Goal: Task Accomplishment & Management: Complete application form

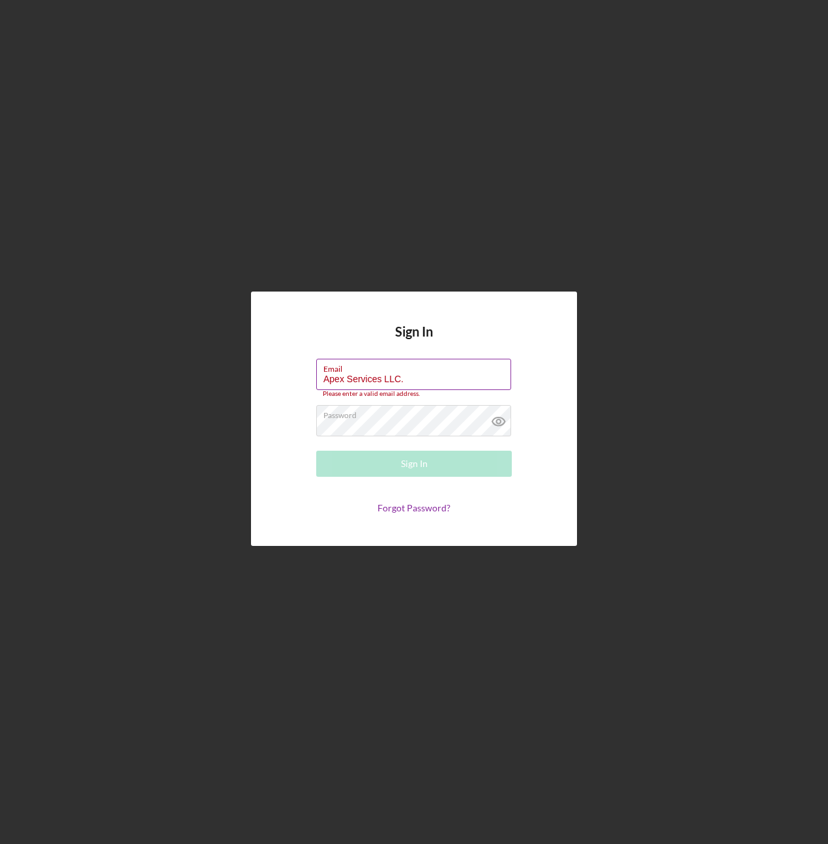
click at [442, 379] on input "Apex Services LLC." at bounding box center [413, 374] width 195 height 31
type input "A"
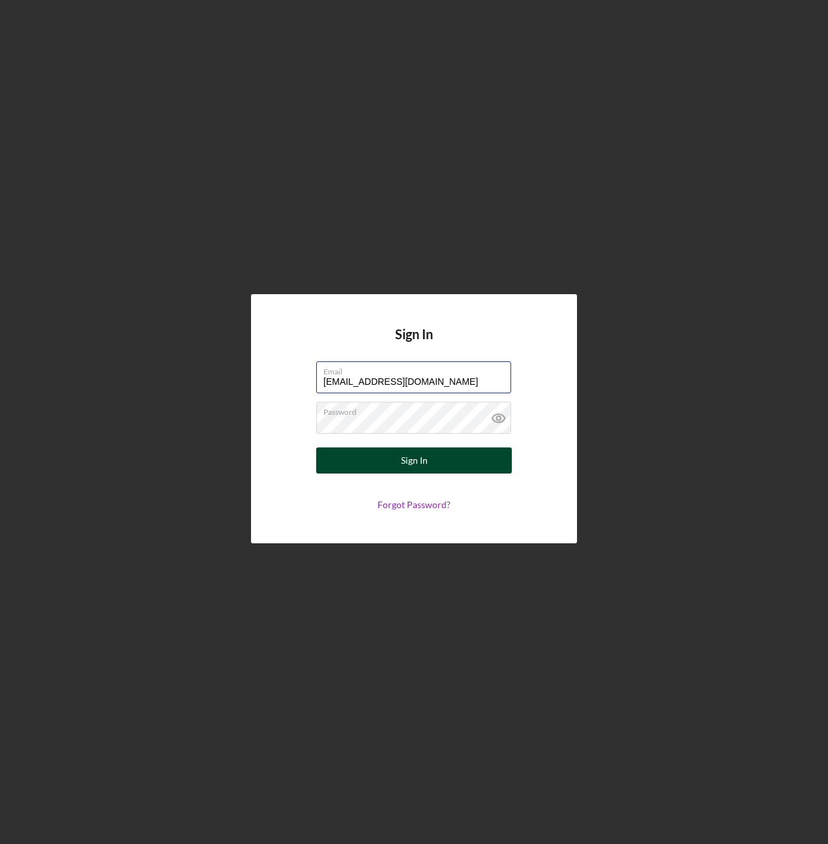
type input "[EMAIL_ADDRESS][DOMAIN_NAME]"
click at [399, 471] on button "Sign In" at bounding box center [414, 460] width 196 height 26
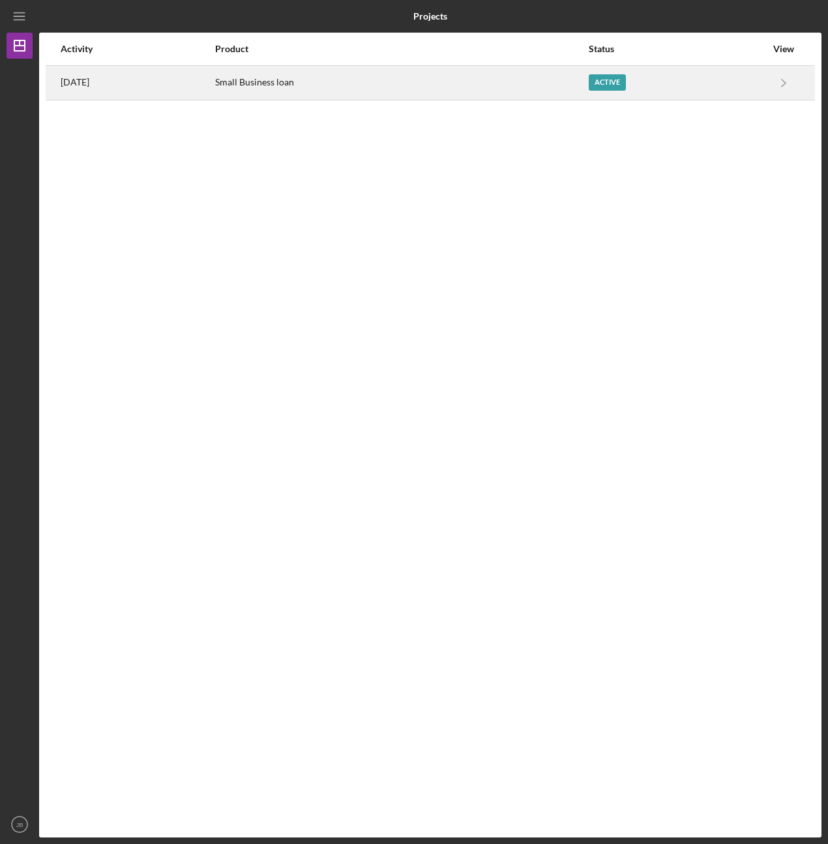
click at [526, 82] on div "Small Business loan" at bounding box center [401, 83] width 372 height 33
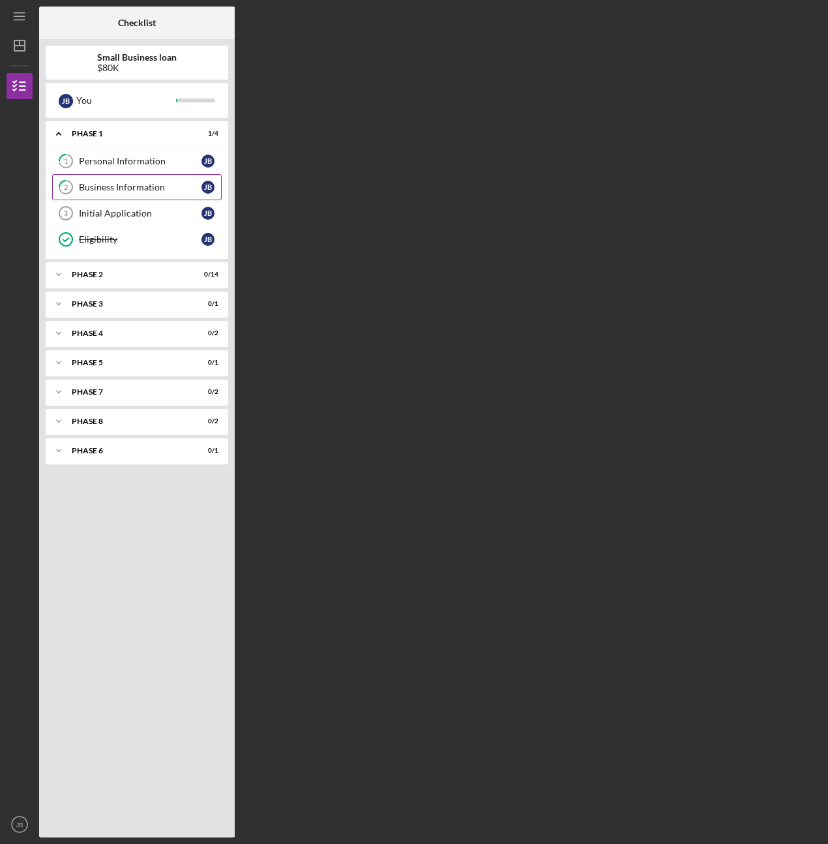
click at [102, 192] on div "Business Information" at bounding box center [140, 187] width 123 height 10
